Goal: Task Accomplishment & Management: Manage account settings

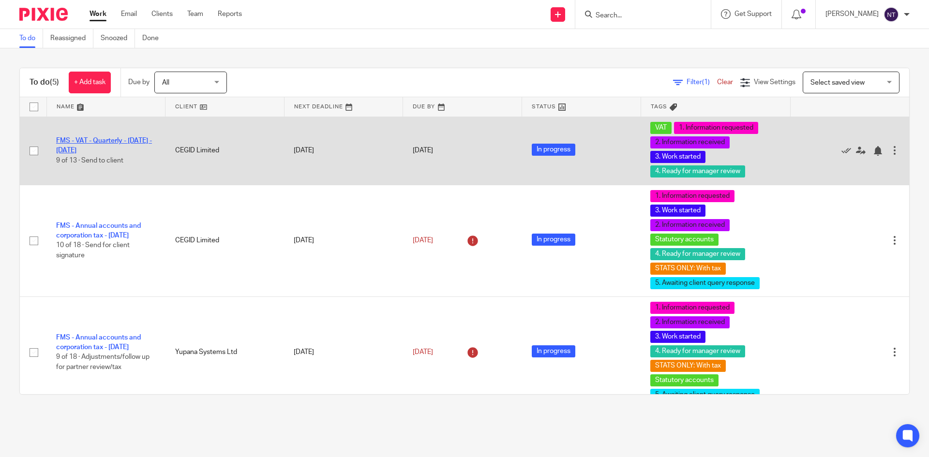
click at [139, 142] on link "FMS - VAT - Quarterly - [DATE] - [DATE]" at bounding box center [104, 145] width 96 height 16
click at [102, 141] on link "FMS - VAT - Quarterly - [DATE] - [DATE]" at bounding box center [104, 145] width 96 height 16
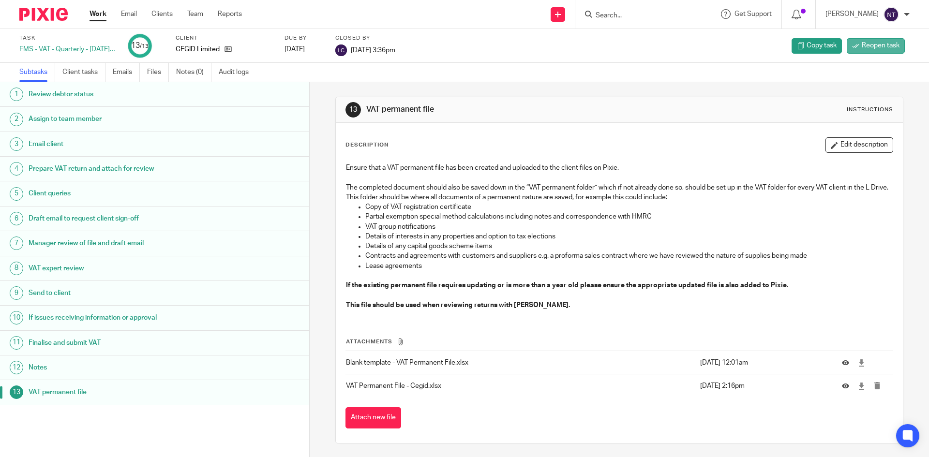
click at [890, 47] on span "Reopen task" at bounding box center [880, 46] width 38 height 10
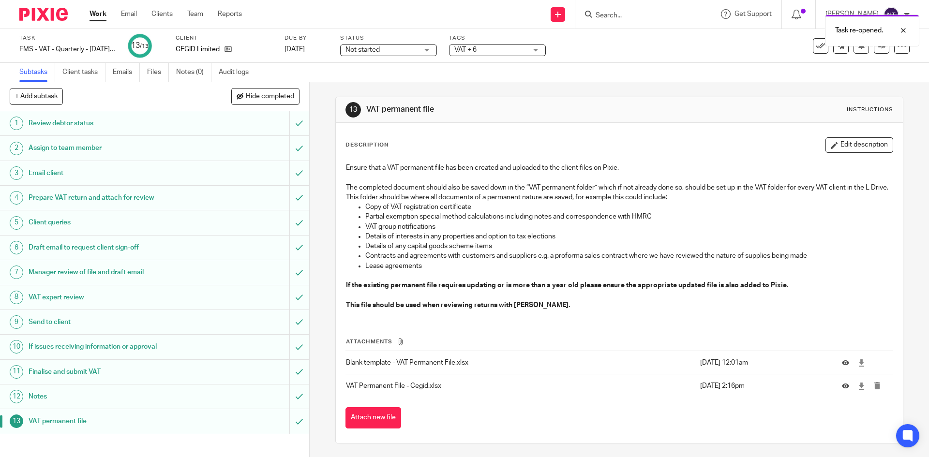
click at [475, 50] on span "VAT + 6" at bounding box center [465, 49] width 22 height 7
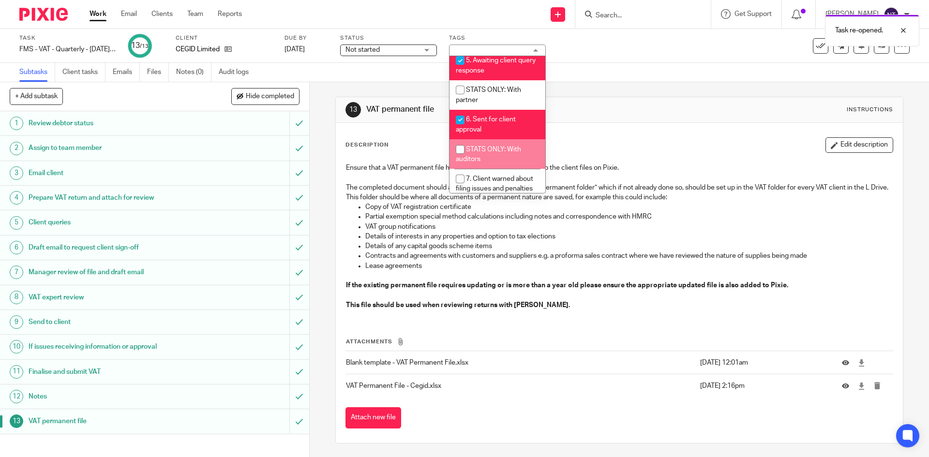
scroll to position [339, 0]
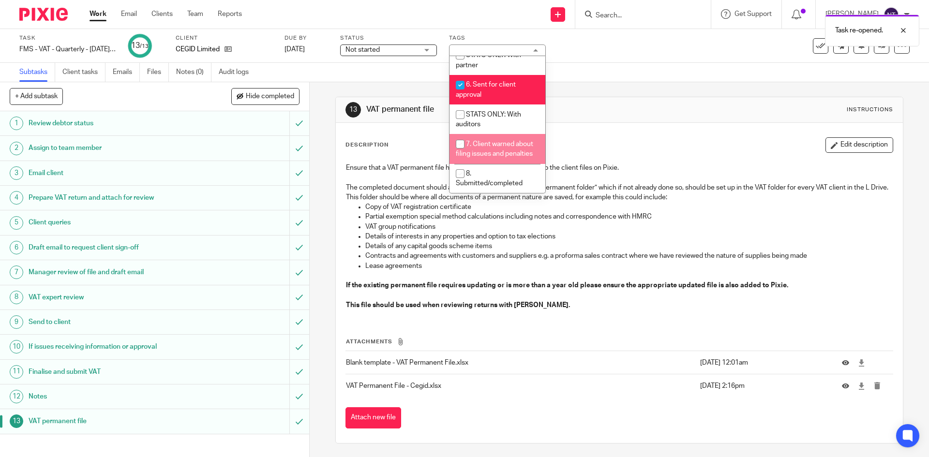
click at [511, 142] on span "7. Client warned about filing issues and penalties" at bounding box center [494, 149] width 77 height 17
checkbox input "true"
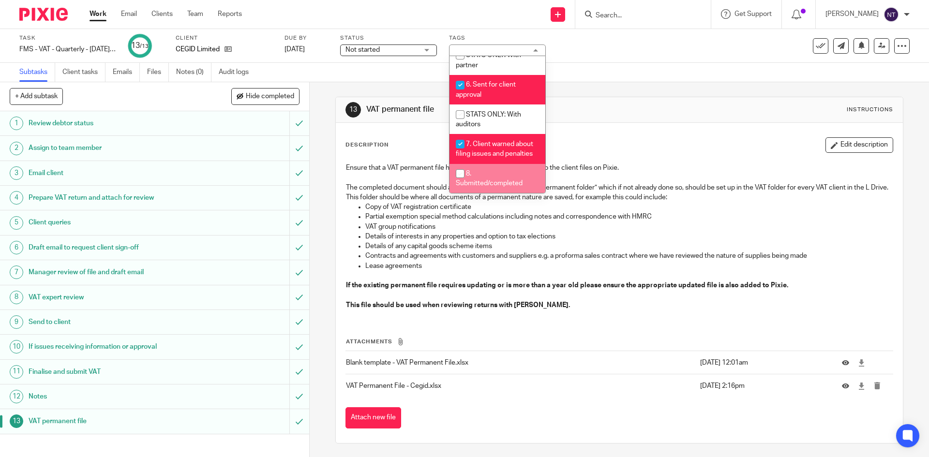
click at [513, 182] on span "8. Submitted/completed" at bounding box center [489, 178] width 67 height 17
checkbox input "true"
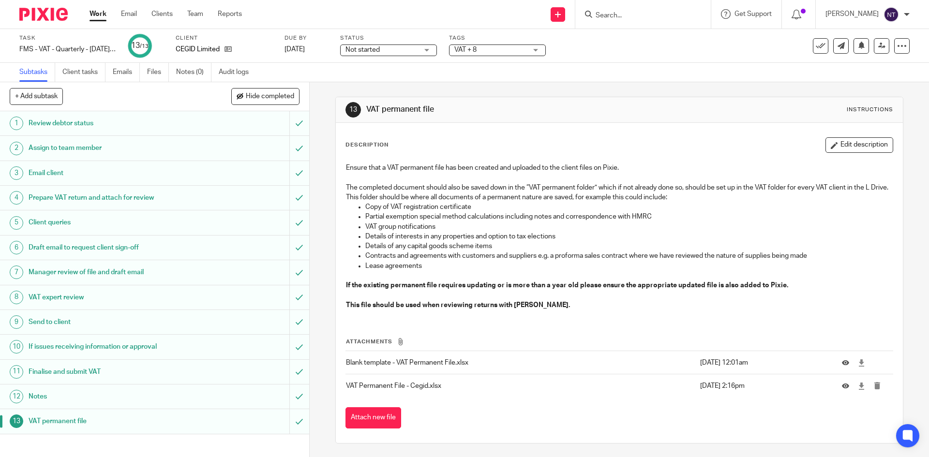
click at [429, 54] on div "Not started Not started" at bounding box center [388, 50] width 97 height 12
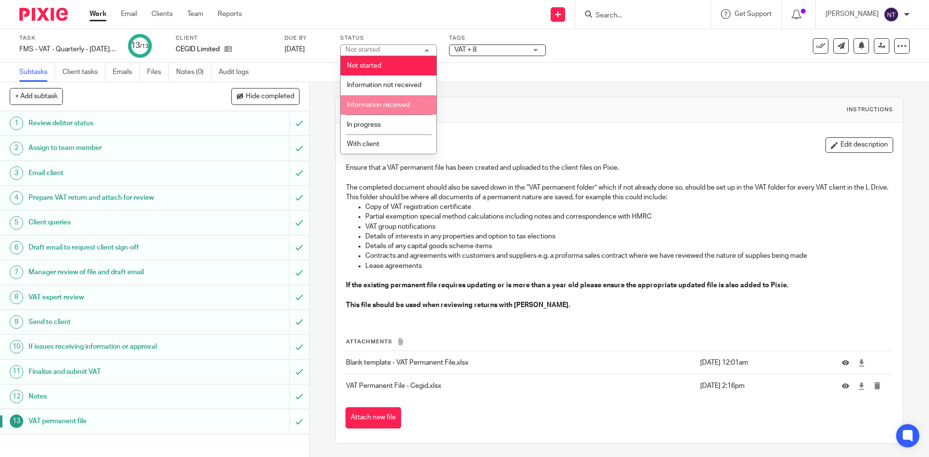
click at [407, 110] on li "Information received" at bounding box center [388, 105] width 96 height 20
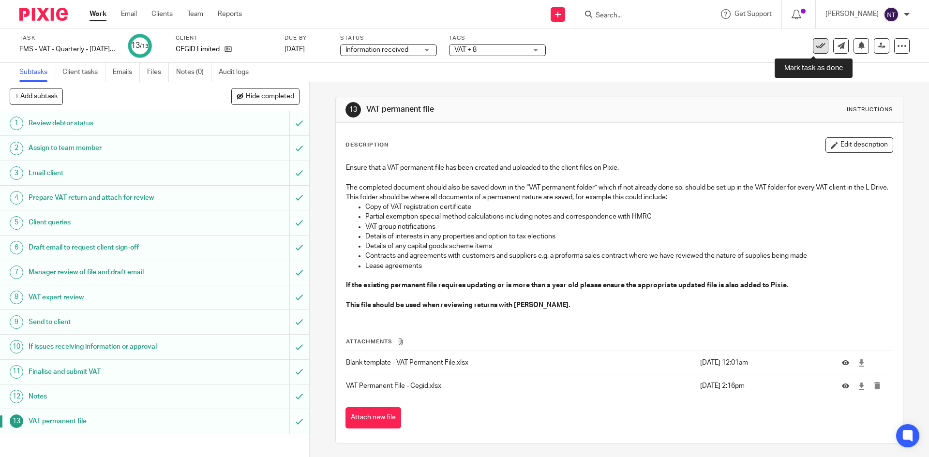
click at [813, 40] on link at bounding box center [819, 45] width 15 height 15
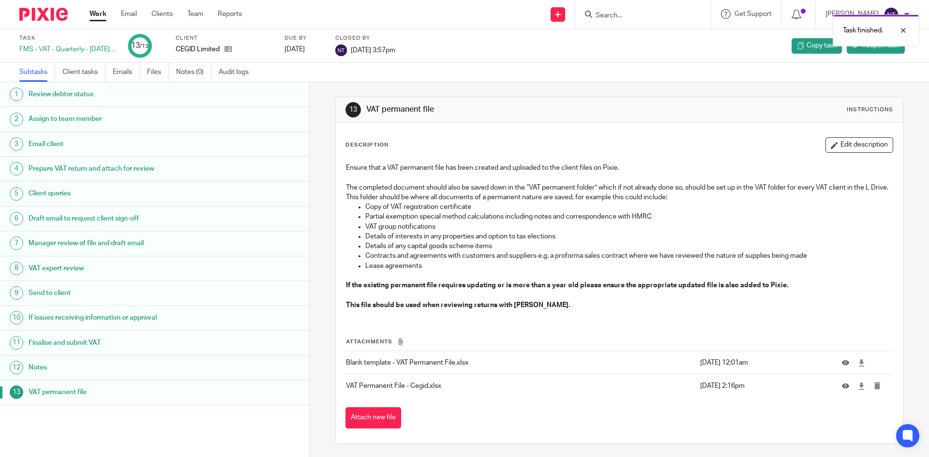
click at [105, 16] on link "Work" at bounding box center [97, 14] width 17 height 10
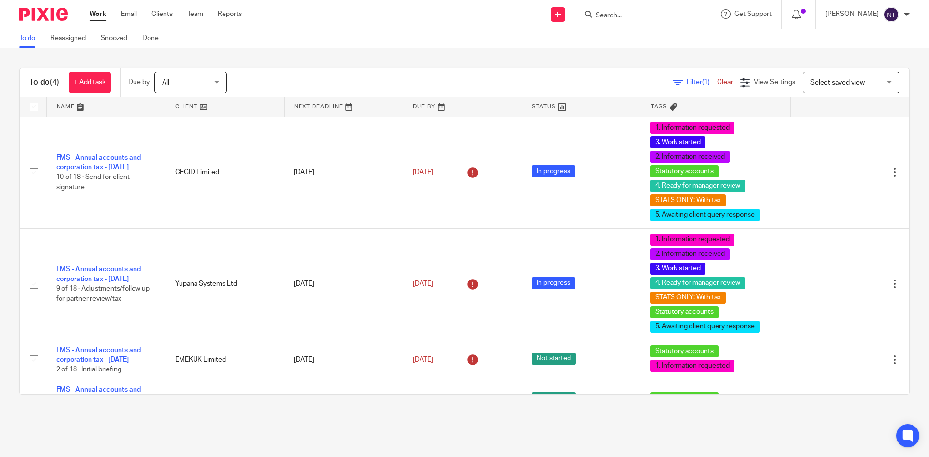
click at [646, 14] on input "Search" at bounding box center [637, 16] width 87 height 9
type input "grainger"
click at [649, 37] on link at bounding box center [658, 37] width 133 height 15
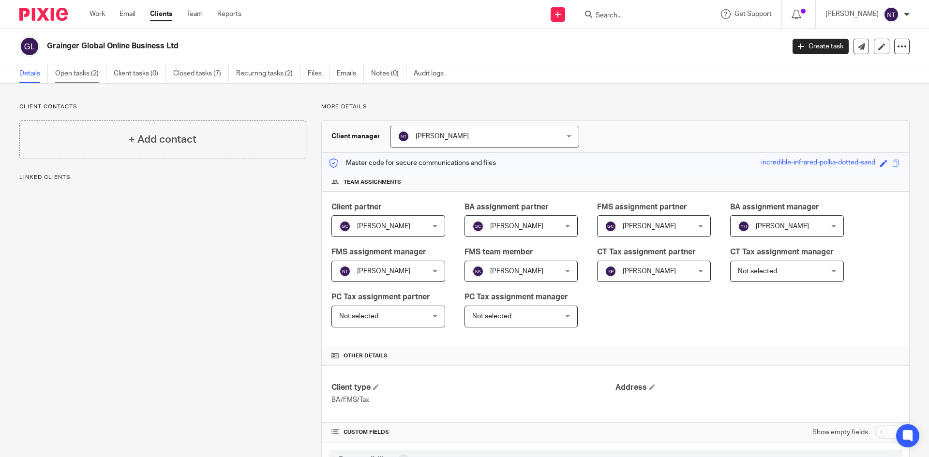
click at [98, 74] on link "Open tasks (2)" at bounding box center [80, 73] width 51 height 19
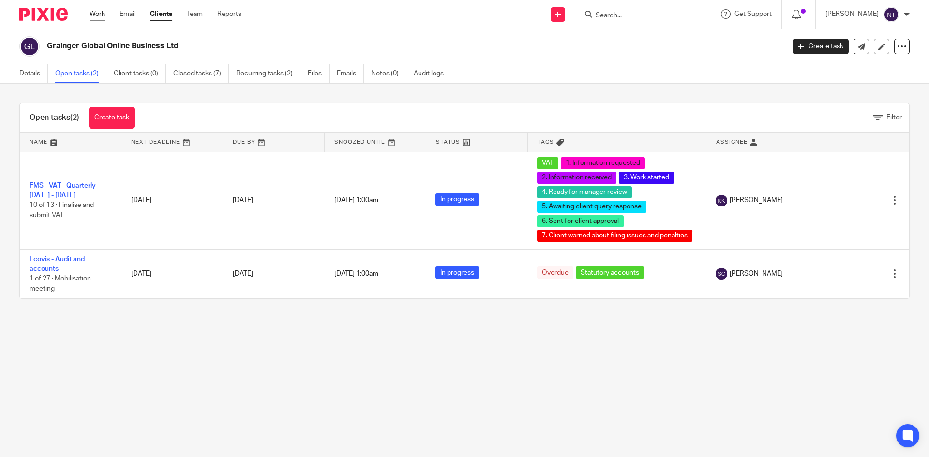
click at [100, 12] on link "Work" at bounding box center [96, 14] width 15 height 10
